Goal: Complete application form: Complete application form

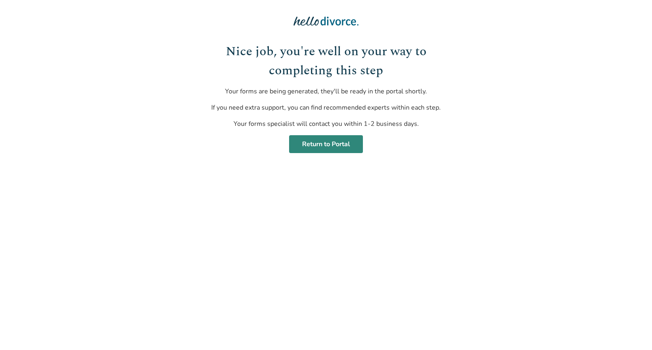
click at [331, 146] on link "Return to Portal" at bounding box center [326, 144] width 74 height 18
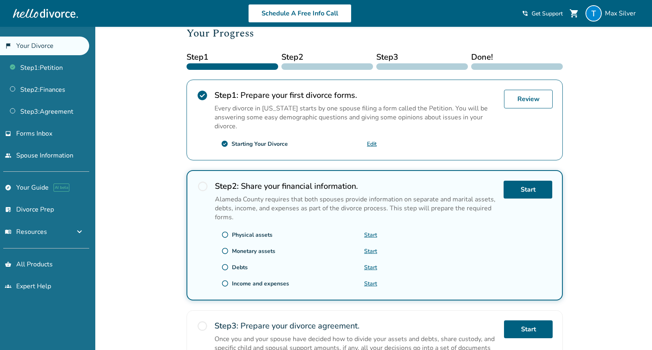
scroll to position [117, 0]
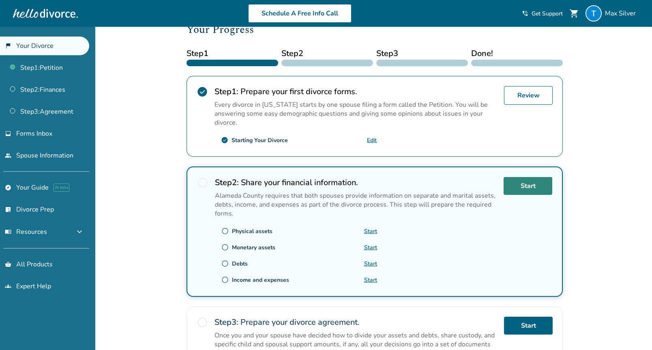
click at [524, 183] on link "Start" at bounding box center [528, 186] width 49 height 18
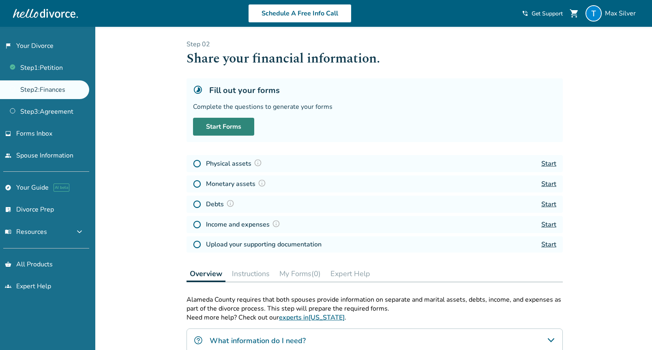
click at [220, 123] on link "Start Forms" at bounding box center [223, 127] width 61 height 18
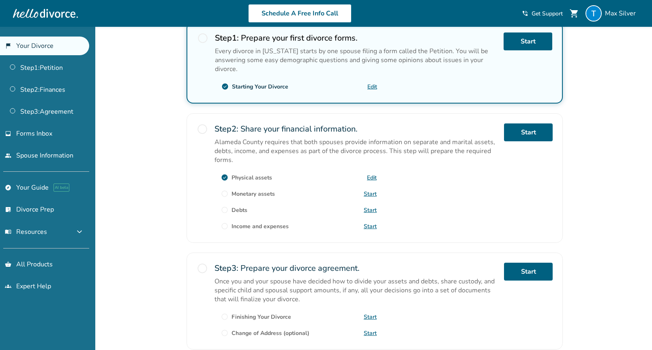
scroll to position [172, 0]
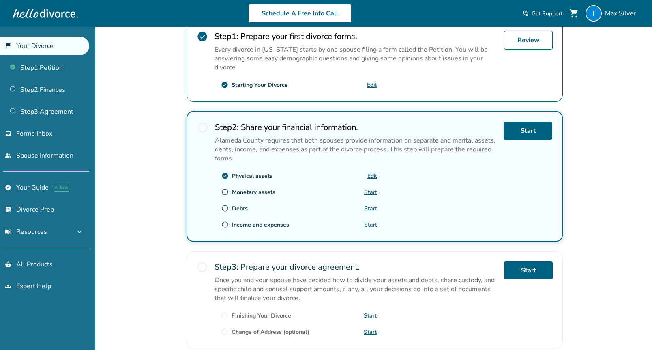
click at [373, 189] on link "Start" at bounding box center [370, 192] width 13 height 8
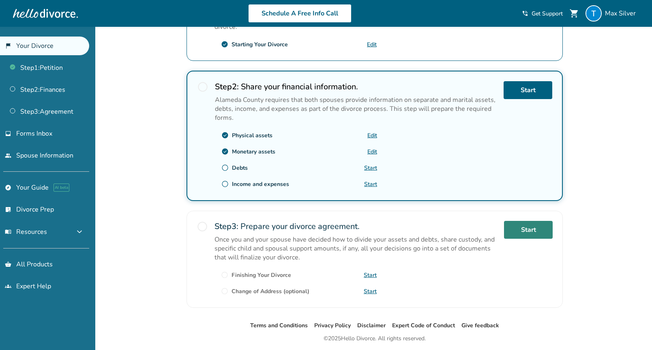
scroll to position [212, 0]
click at [373, 169] on link "Start" at bounding box center [370, 168] width 13 height 8
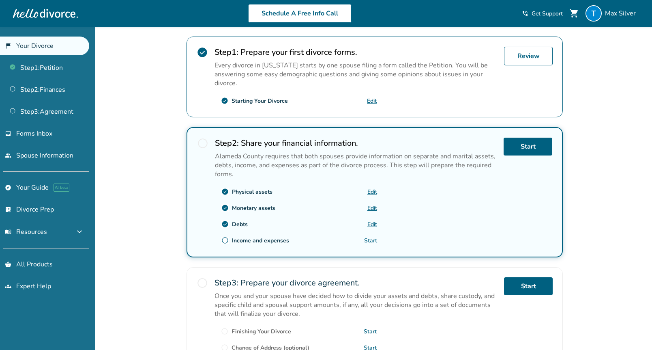
scroll to position [175, 0]
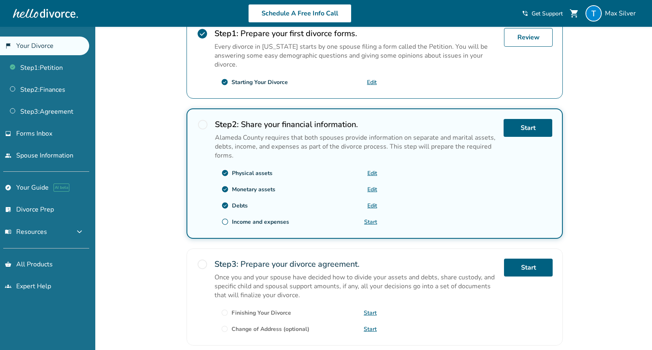
click at [372, 218] on link "Start" at bounding box center [370, 222] width 13 height 8
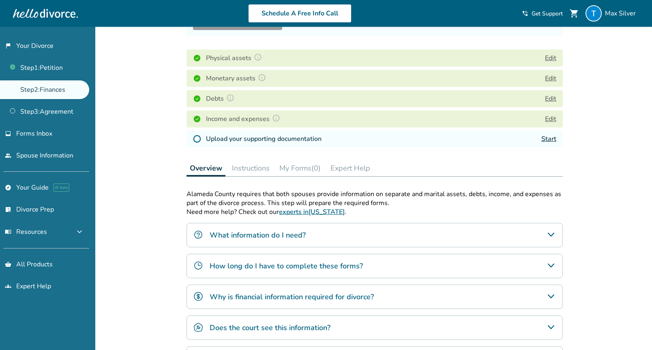
scroll to position [102, 0]
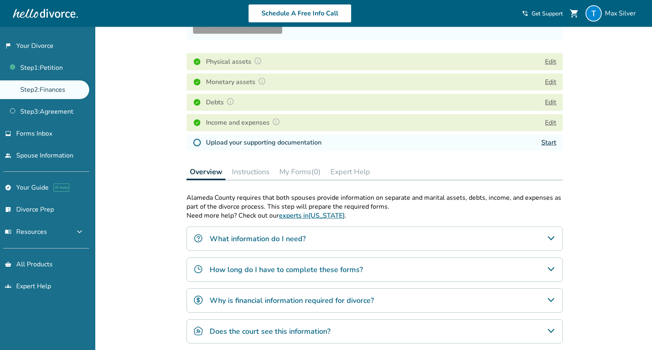
click at [548, 143] on link "Start" at bounding box center [549, 142] width 15 height 9
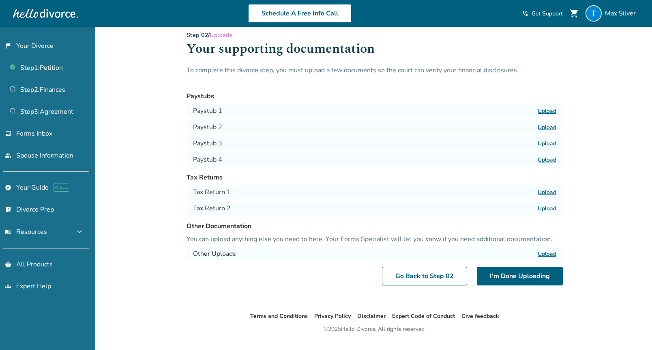
scroll to position [27, 0]
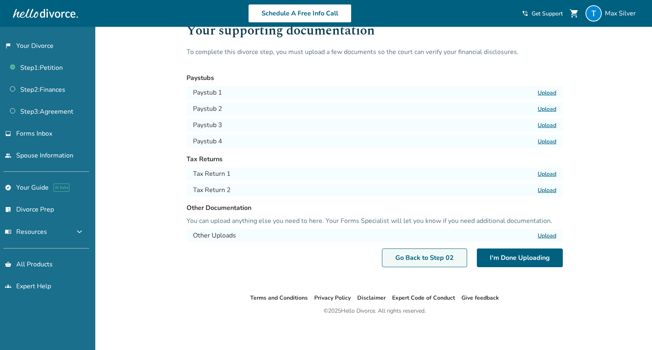
click at [411, 256] on link "Go Back to Step 0 2" at bounding box center [424, 257] width 85 height 19
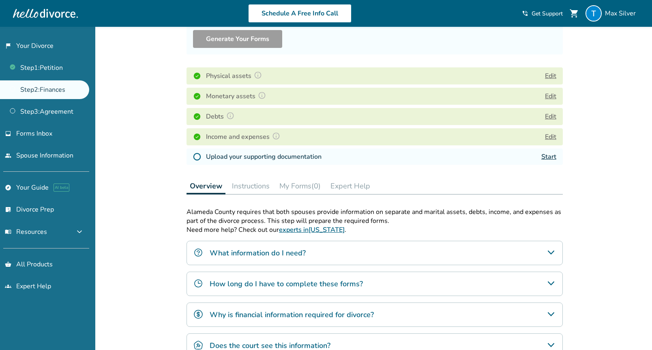
scroll to position [103, 0]
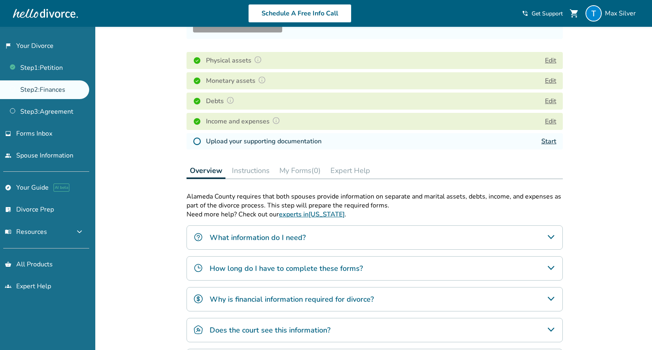
click at [554, 142] on link "Start" at bounding box center [549, 141] width 15 height 9
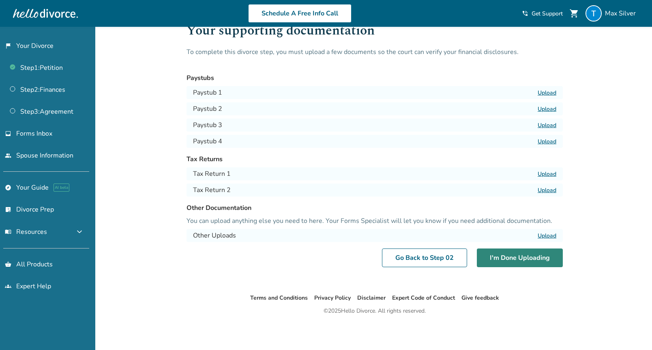
click at [483, 266] on button "I'm Done Uploading" at bounding box center [520, 257] width 86 height 19
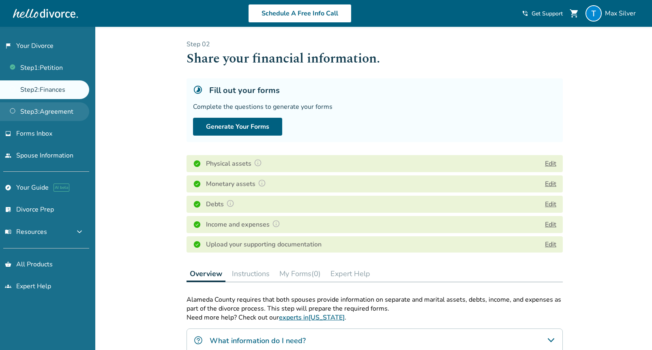
click at [62, 110] on link "Step 3 : Agreement" at bounding box center [44, 111] width 89 height 19
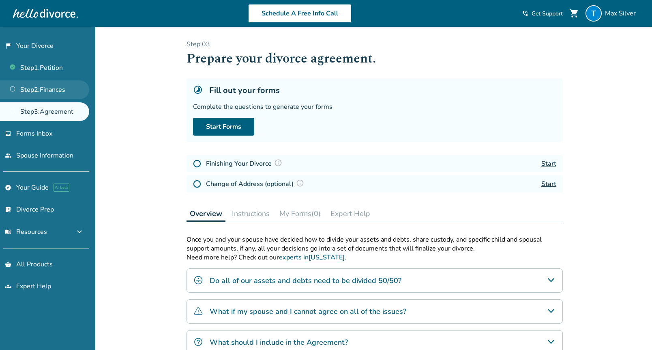
click at [54, 86] on link "Step 2 : Finances" at bounding box center [44, 89] width 89 height 19
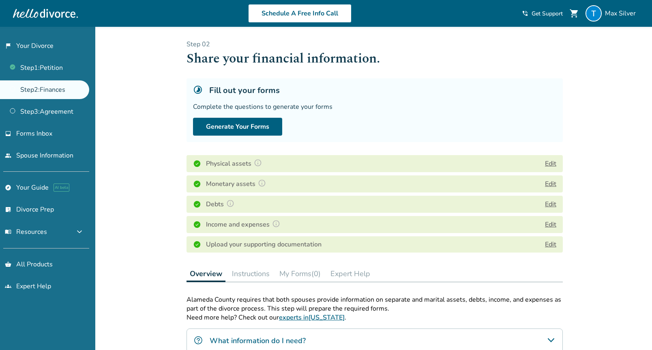
scroll to position [18, 0]
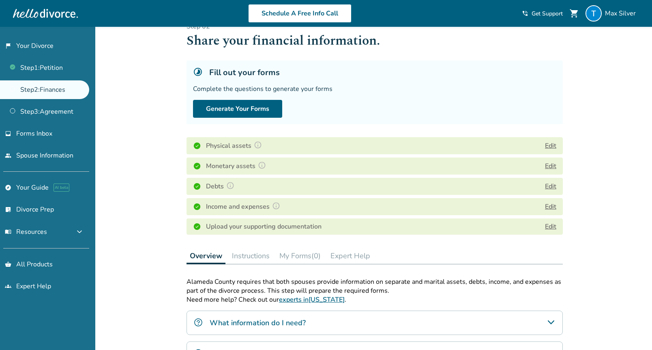
click at [552, 224] on link "Edit" at bounding box center [550, 226] width 11 height 9
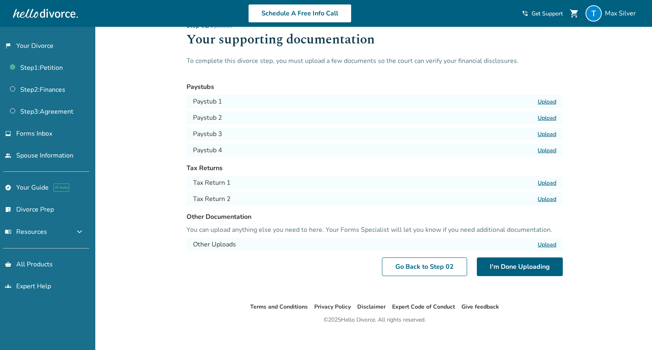
click at [417, 276] on div "Step 0 2 / Uploads Your supporting documentation To complete this divorce step,…" at bounding box center [375, 155] width 390 height 293
click at [418, 267] on link "Go Back to Step 0 2" at bounding box center [424, 266] width 85 height 19
